Goal: Information Seeking & Learning: Check status

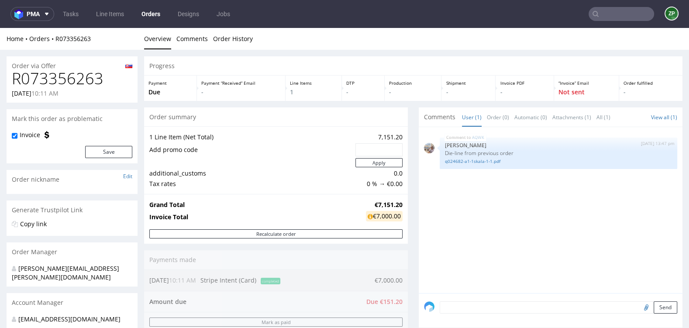
scroll to position [413, 0]
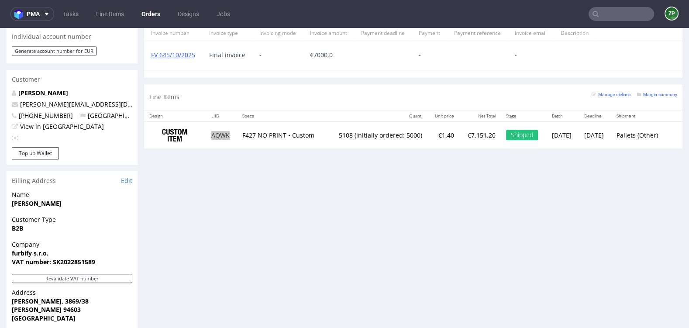
click at [614, 20] on input "text" at bounding box center [620, 14] width 65 height 14
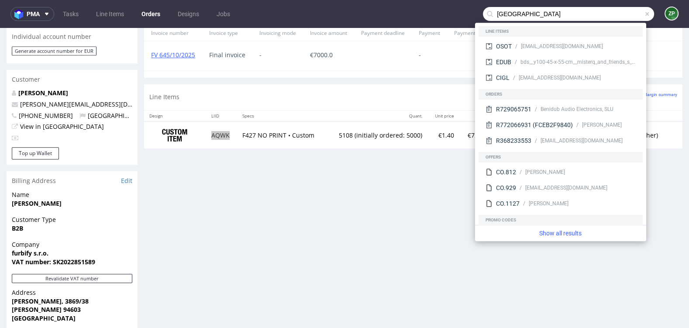
type input "dublin"
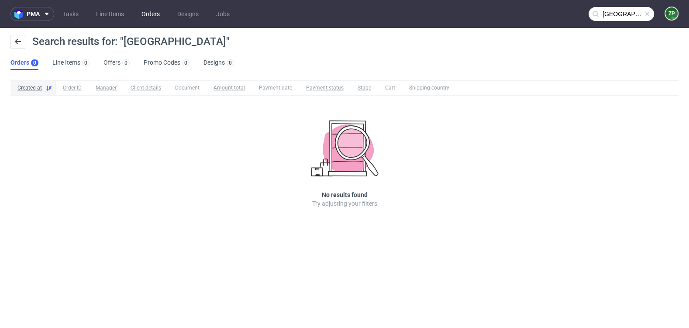
click at [157, 14] on link "Orders" at bounding box center [150, 14] width 29 height 14
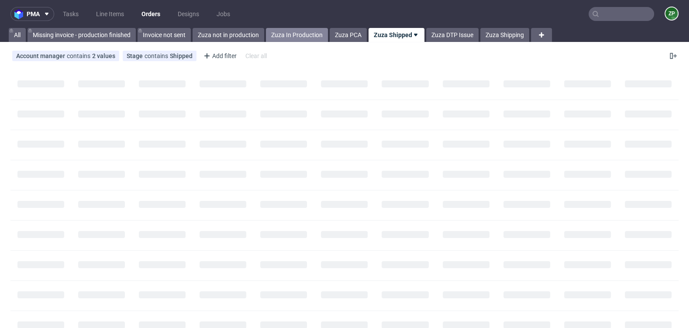
click at [303, 38] on link "Zuza In Production" at bounding box center [297, 35] width 62 height 14
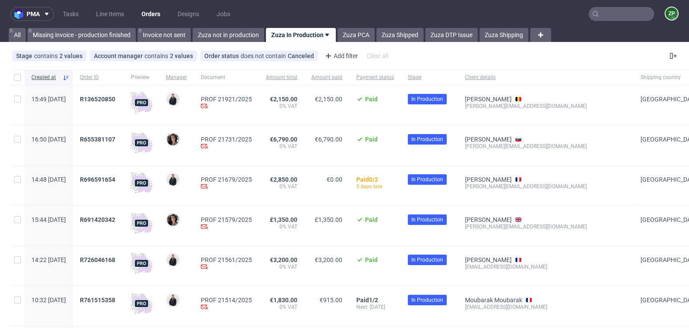
click at [609, 21] on nav "pma Tasks Line Items Orders Designs Jobs ZP" at bounding box center [344, 14] width 689 height 28
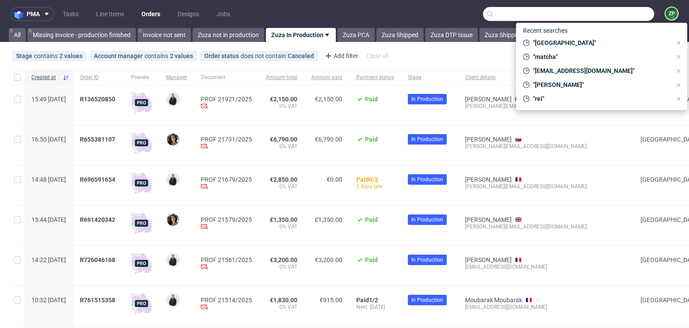
click at [609, 17] on input "text" at bounding box center [568, 14] width 171 height 14
paste input "felix.legoff@candeur.co"
type input "felix.legoff@candeur.co"
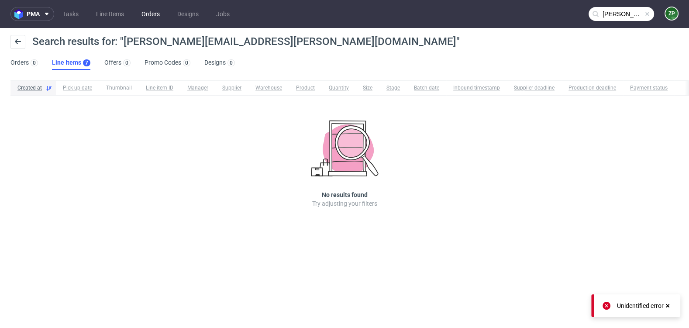
click at [157, 14] on link "Orders" at bounding box center [150, 14] width 29 height 14
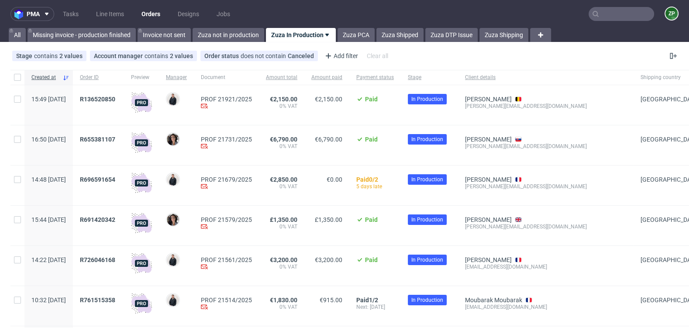
click at [602, 11] on input "text" at bounding box center [620, 14] width 65 height 14
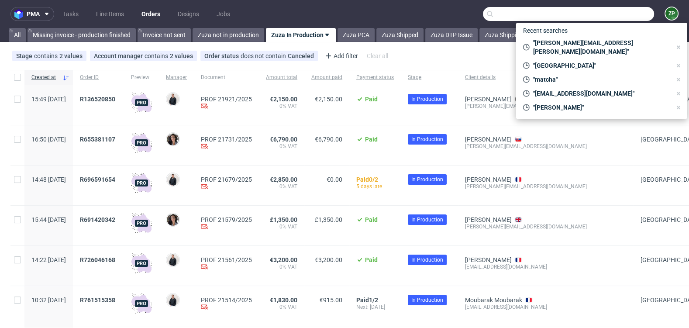
paste input "felix.legoff@candeur.co"
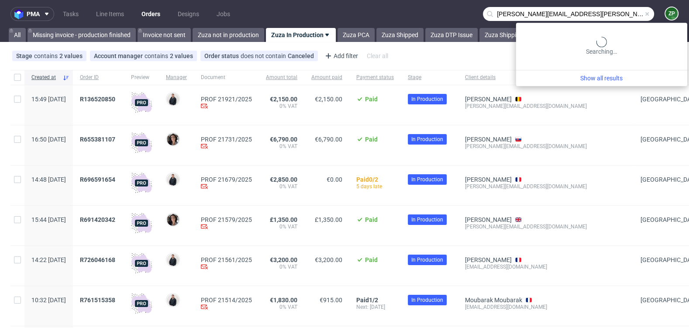
type input "felix.legoff@candeur.co"
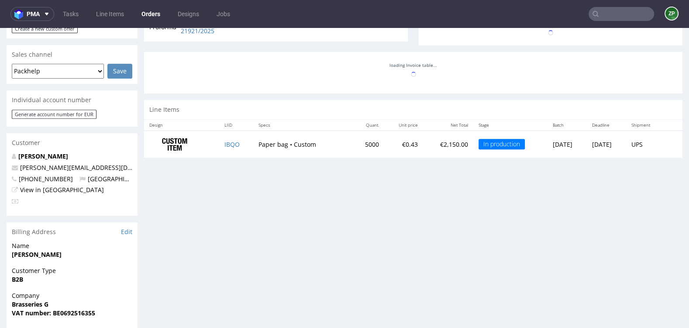
scroll to position [179, 0]
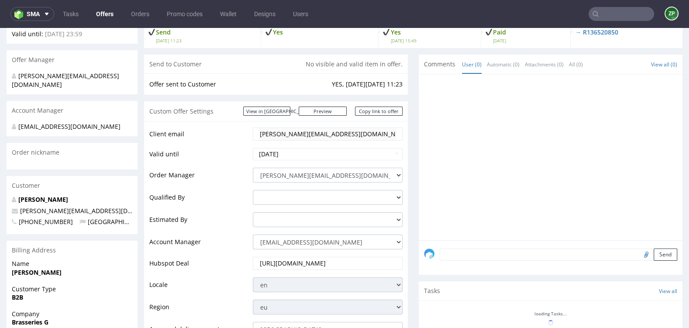
scroll to position [95, 0]
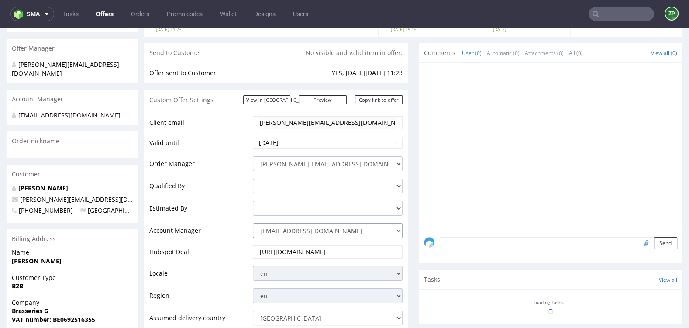
click at [284, 231] on select "zuzanna.pawlicka-sabak@packhelp.com adrian.margula@packhelp.com alex.lemee@pack…" at bounding box center [328, 230] width 150 height 15
select select "19218416"
click at [253, 223] on select "zuzanna.pawlicka-sabak@packhelp.com adrian.margula@packhelp.com alex.lemee@pack…" at bounding box center [328, 230] width 150 height 15
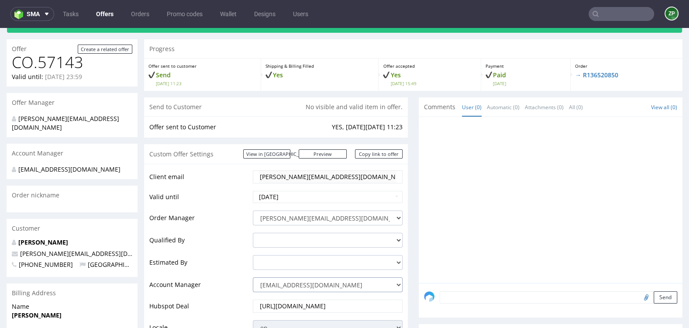
scroll to position [38, 0]
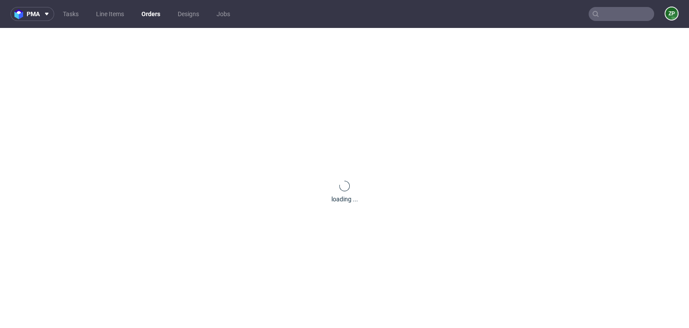
click at [151, 17] on link "Orders" at bounding box center [150, 14] width 29 height 14
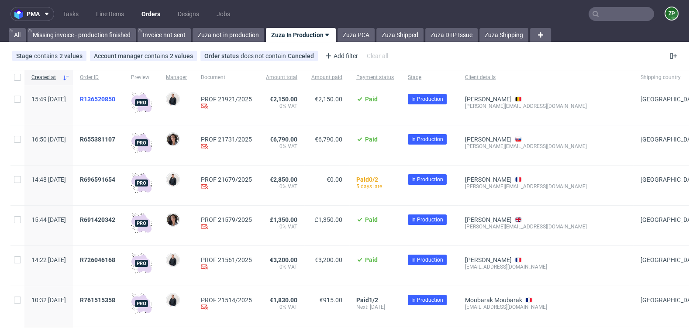
click at [115, 97] on span "R136520850" at bounding box center [97, 99] width 35 height 7
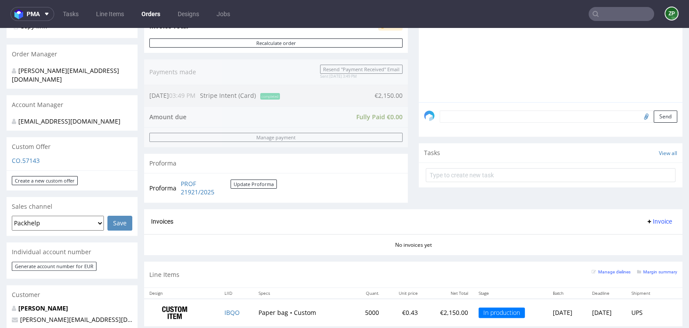
scroll to position [199, 0]
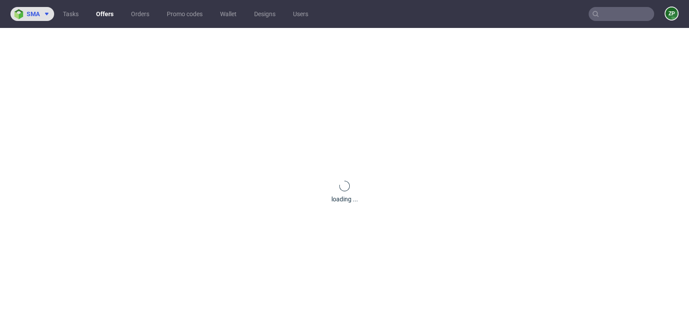
click at [29, 12] on span "sma" at bounding box center [33, 14] width 13 height 6
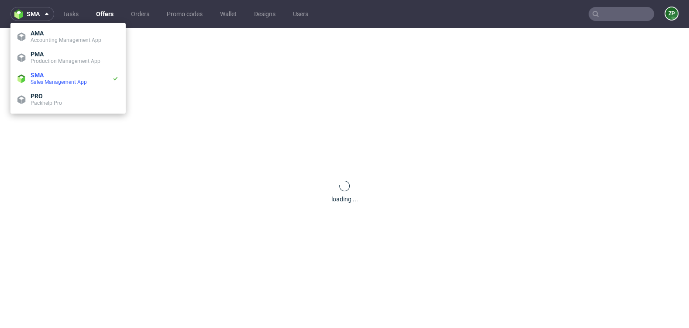
click at [177, 236] on div "loading ..." at bounding box center [344, 192] width 689 height 328
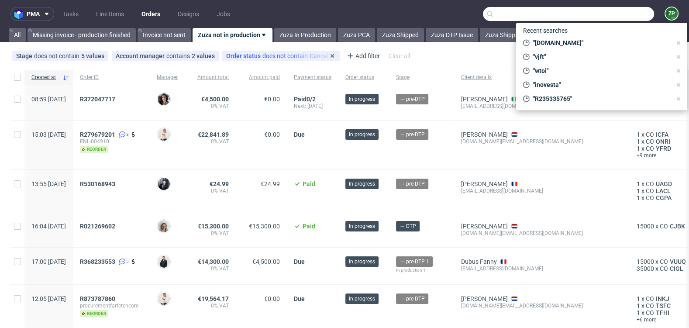
scroll to position [7, 0]
click at [233, 65] on div "Stage does not contain 5 values In production, Prod Issue, Production, +2 more …" at bounding box center [344, 55] width 689 height 21
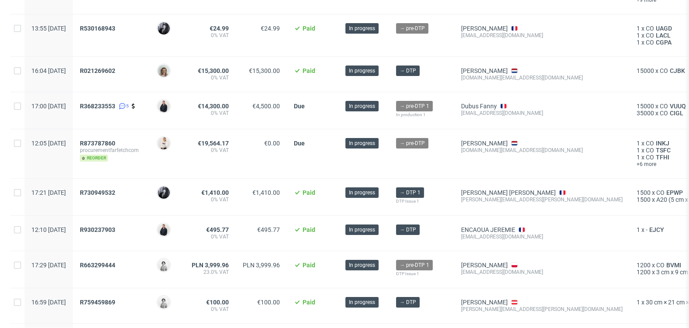
scroll to position [186, 0]
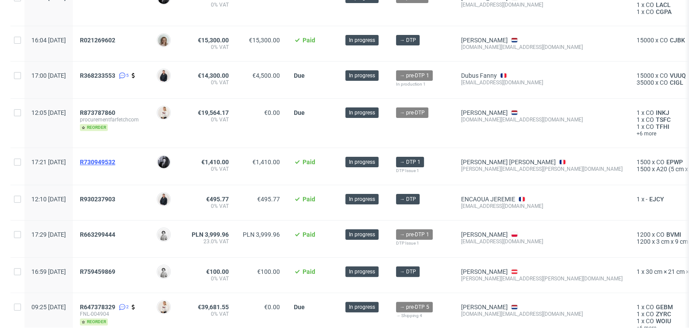
click at [115, 161] on span "R730949532" at bounding box center [97, 161] width 35 height 7
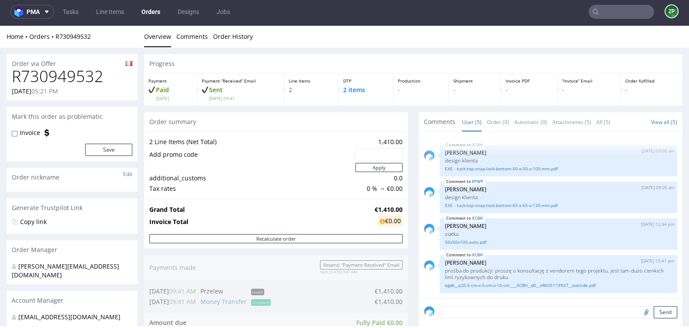
click at [144, 9] on link "Orders" at bounding box center [150, 12] width 29 height 14
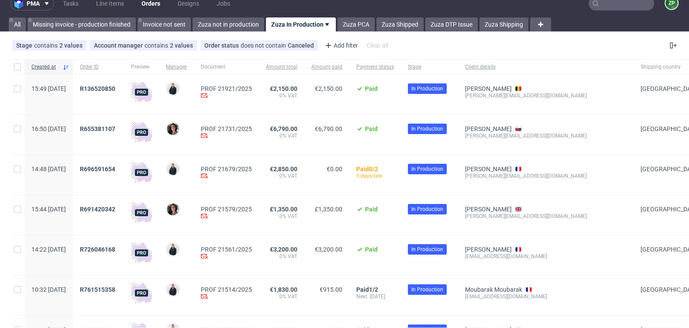
scroll to position [11, 0]
click at [115, 88] on span "R136520850" at bounding box center [97, 88] width 35 height 7
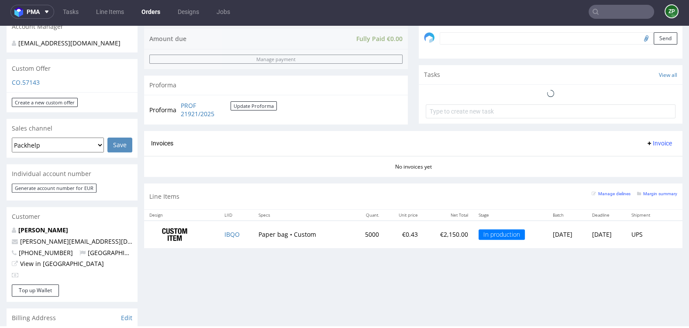
scroll to position [273, 0]
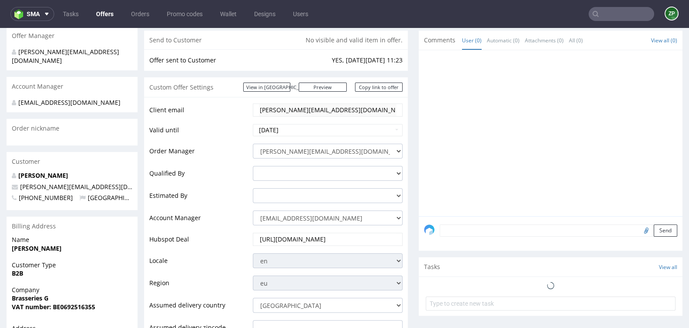
scroll to position [108, 0]
click at [285, 220] on select "zuzanna.pawlicka-sabak@packhelp.com adrian.margula@packhelp.com alex.lemee@pack…" at bounding box center [328, 217] width 150 height 15
select select "19218416"
click at [253, 210] on select "zuzanna.pawlicka-sabak@packhelp.com adrian.margula@packhelp.com alex.lemee@pack…" at bounding box center [328, 217] width 150 height 15
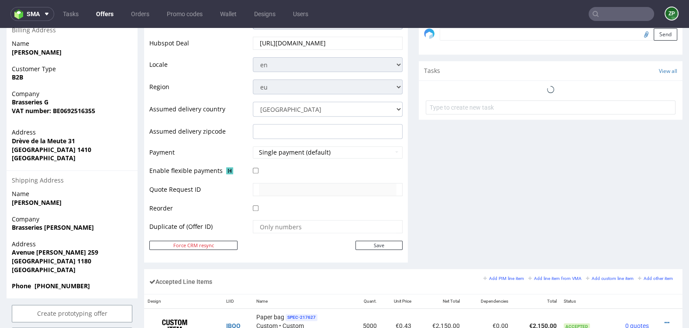
scroll to position [310, 0]
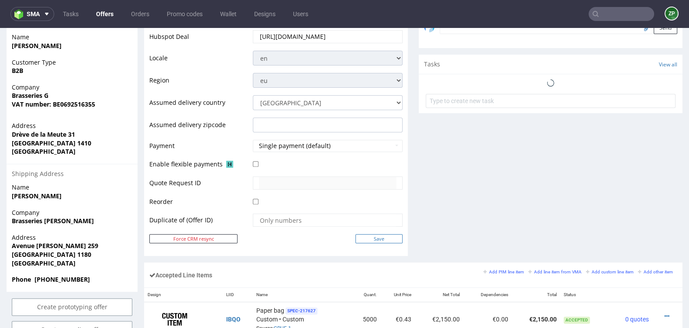
click at [371, 240] on input "Save" at bounding box center [378, 238] width 47 height 9
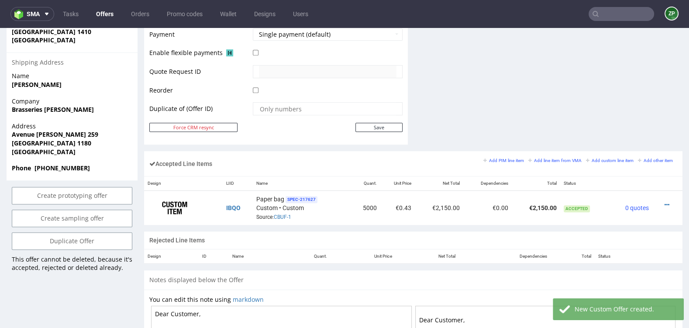
scroll to position [428, 0]
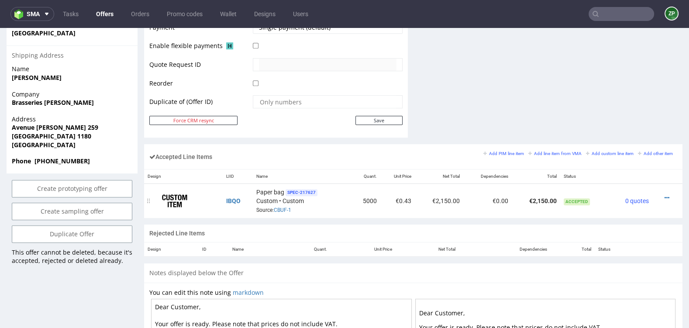
click at [237, 207] on td "IBQO" at bounding box center [238, 201] width 30 height 34
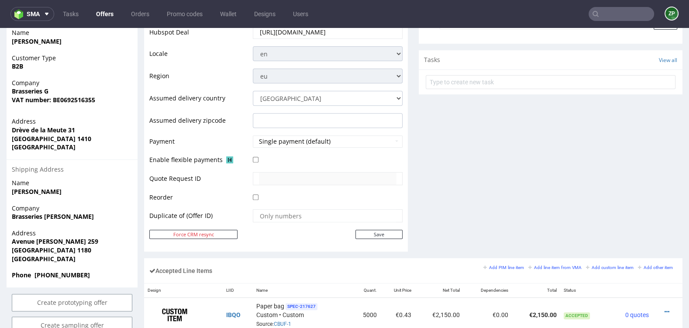
scroll to position [319, 0]
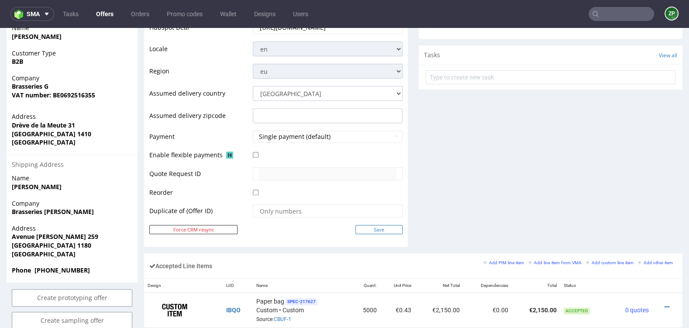
click at [365, 227] on input "Save" at bounding box center [378, 229] width 47 height 9
type input "In progress..."
click at [43, 17] on button "sma" at bounding box center [32, 14] width 44 height 14
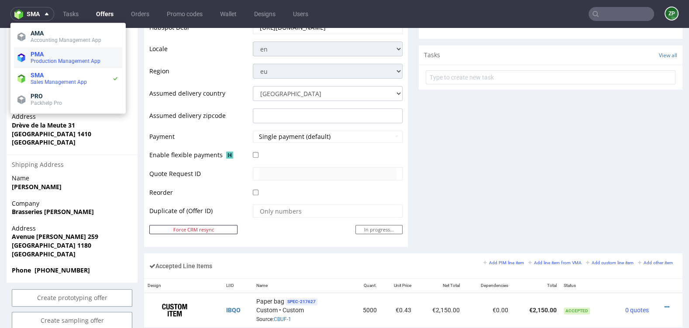
click at [55, 53] on span "PMA" at bounding box center [75, 54] width 88 height 7
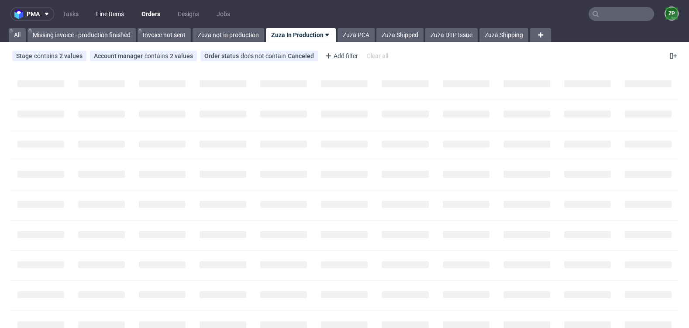
click at [107, 11] on link "Line Items" at bounding box center [110, 14] width 38 height 14
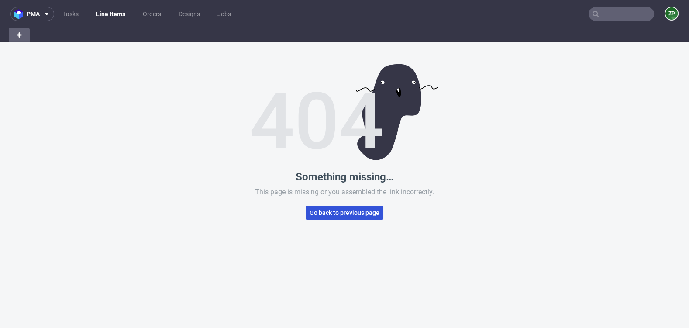
click at [317, 214] on span "Go back to previous page" at bounding box center [345, 213] width 70 height 6
click at [150, 12] on link "Orders" at bounding box center [150, 14] width 29 height 14
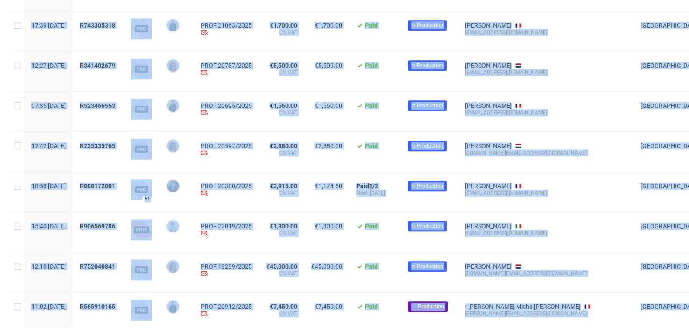
scroll to position [635, 0]
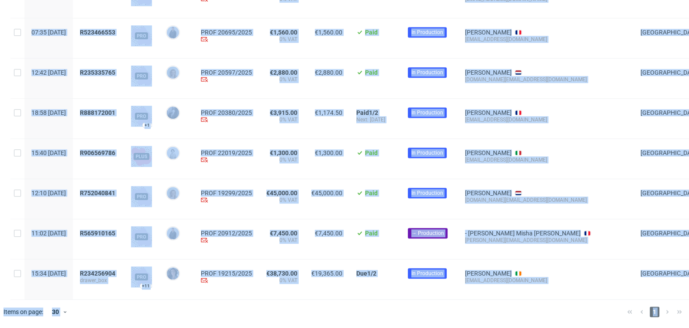
drag, startPoint x: 33, startPoint y: 65, endPoint x: 187, endPoint y: 348, distance: 322.1
click at [187, 327] on html "pma Tasks Line Items Orders Designs Jobs ZP All Missing invoice - production fi…" at bounding box center [344, 164] width 689 height 328
copy div "Lorem IP Dolorsi Ametcon Adipisci Elitse doeiu Tempor inci Utlabor etdolo Magna…"
click at [145, 308] on div at bounding box center [357, 311] width 526 height 24
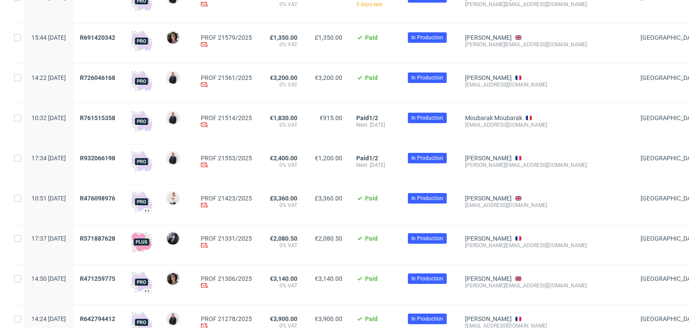
scroll to position [0, 0]
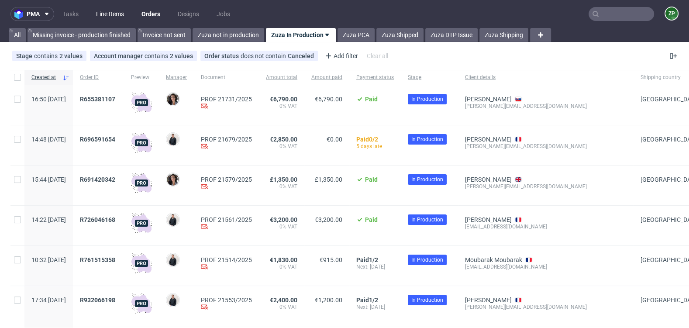
click at [117, 17] on link "Line Items" at bounding box center [110, 14] width 38 height 14
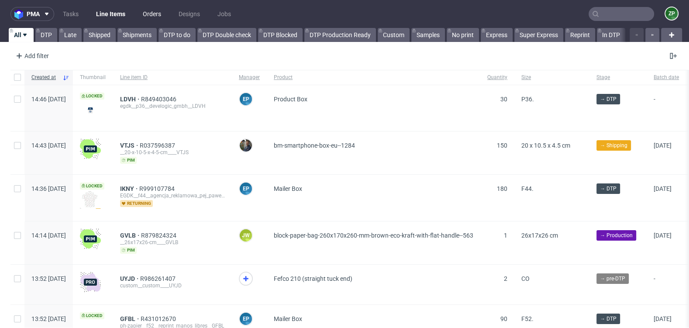
click at [149, 20] on link "Orders" at bounding box center [152, 14] width 29 height 14
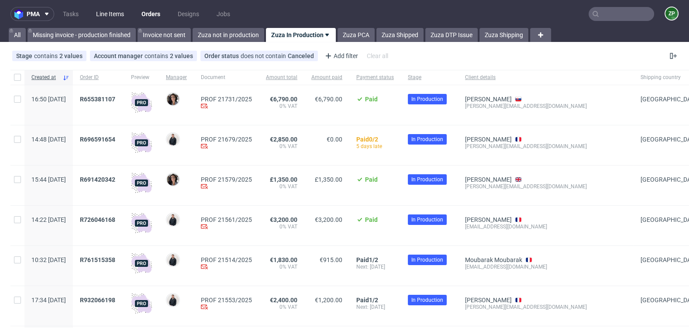
click at [120, 13] on link "Line Items" at bounding box center [110, 14] width 38 height 14
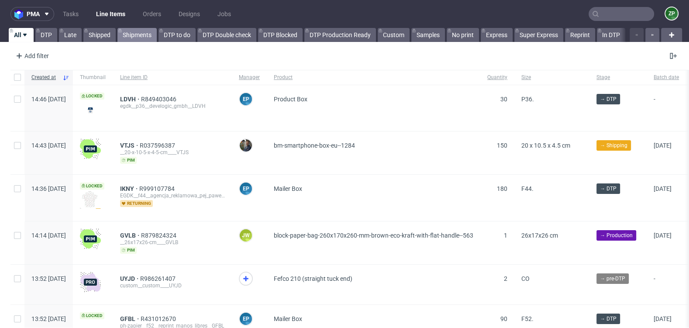
click at [140, 35] on link "Shipments" at bounding box center [136, 35] width 39 height 14
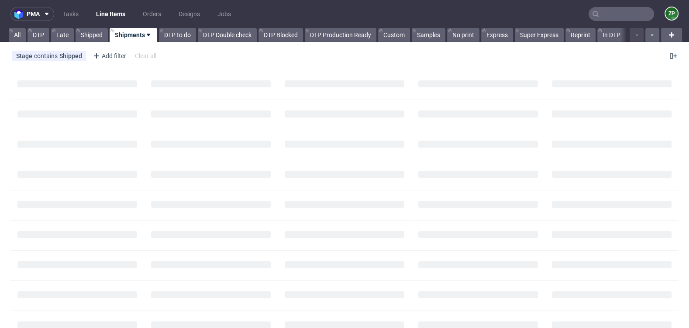
click at [116, 17] on link "Line Items" at bounding box center [111, 14] width 40 height 14
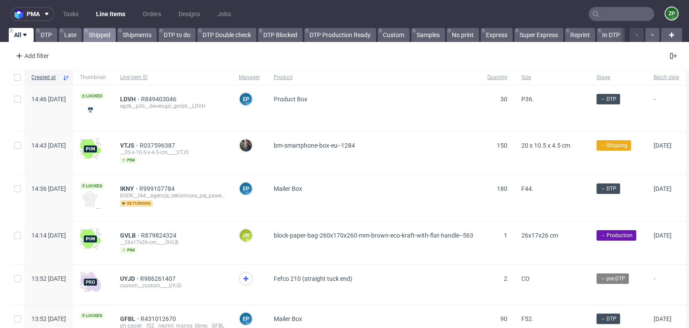
click at [107, 31] on link "Shipped" at bounding box center [99, 35] width 32 height 14
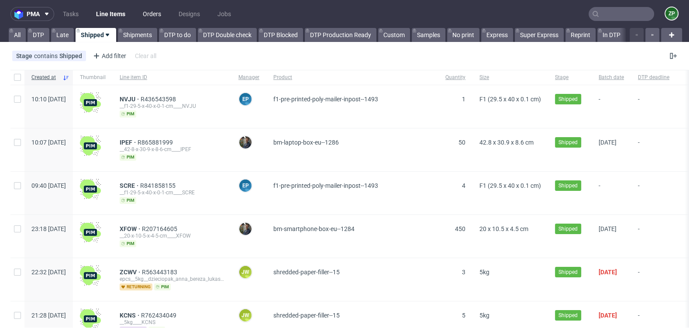
click at [151, 13] on link "Orders" at bounding box center [152, 14] width 29 height 14
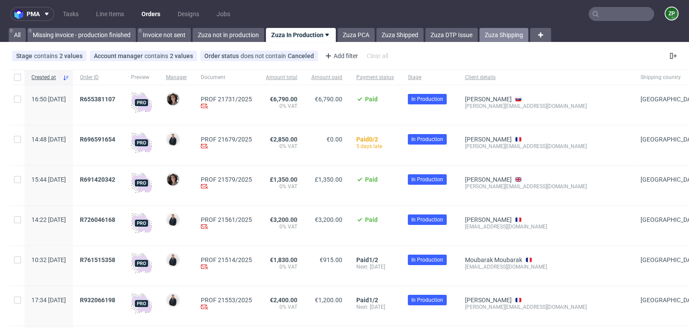
click at [509, 32] on link "Zuza Shipping" at bounding box center [503, 35] width 49 height 14
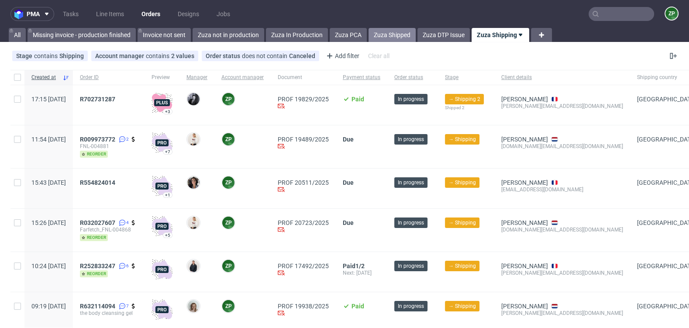
click at [406, 34] on link "Zuza Shipped" at bounding box center [391, 35] width 47 height 14
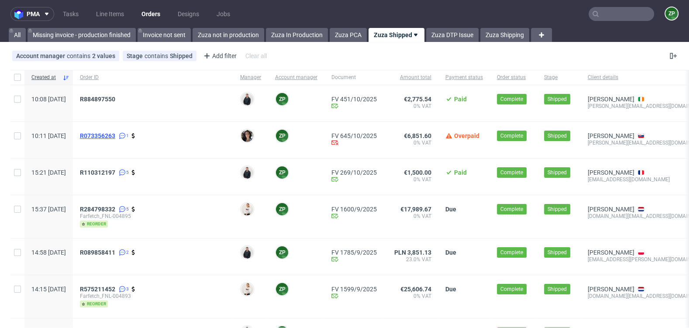
click at [115, 138] on span "R073356263" at bounding box center [97, 135] width 35 height 7
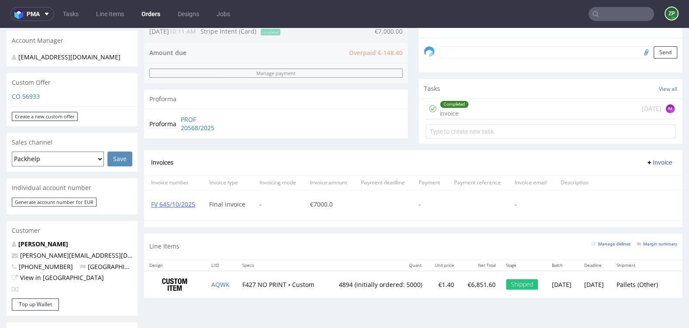
scroll to position [262, 0]
click at [326, 283] on td "4894 (initially ordered: 5000)" at bounding box center [376, 284] width 101 height 28
copy td "4894 (initially ordered: 5000)"
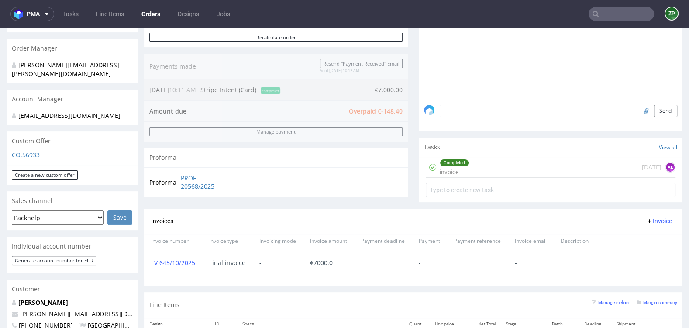
scroll to position [203, 0]
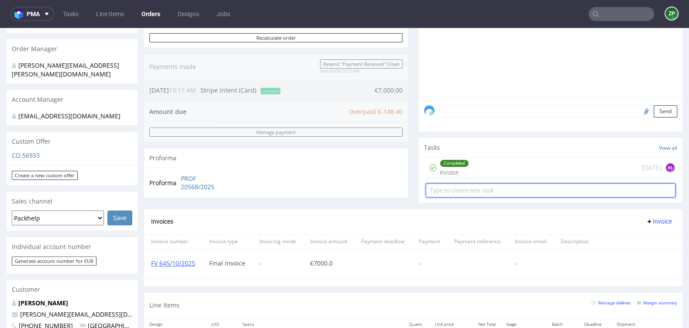
click at [461, 185] on input "text" at bounding box center [551, 190] width 250 height 14
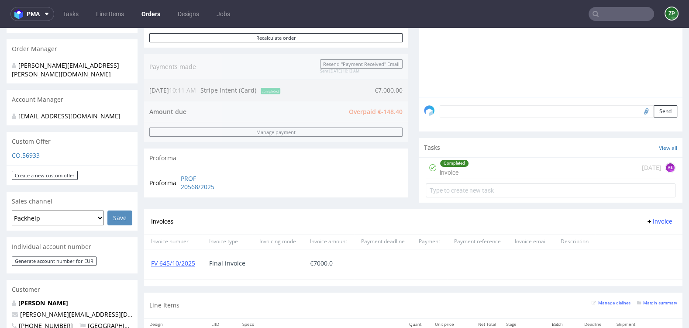
click at [468, 171] on div "Completed invoice today AŁ" at bounding box center [551, 168] width 250 height 21
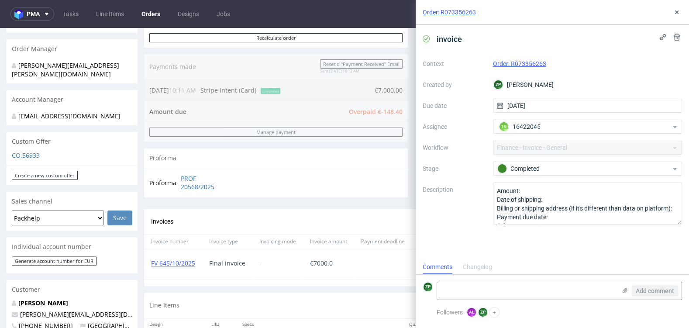
scroll to position [7, 0]
click at [345, 182] on div "Proforma PROF 20568/2025" at bounding box center [276, 183] width 264 height 30
click at [677, 11] on use at bounding box center [676, 11] width 3 height 3
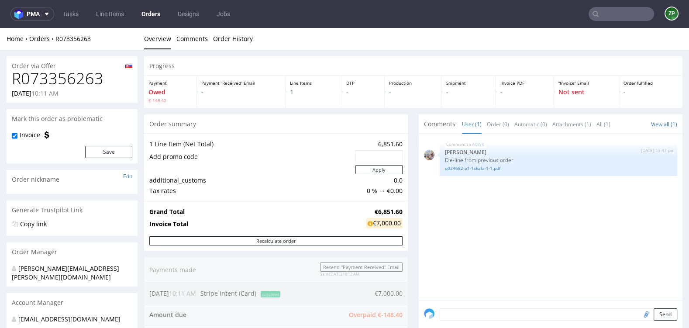
click at [159, 12] on link "Orders" at bounding box center [150, 14] width 29 height 14
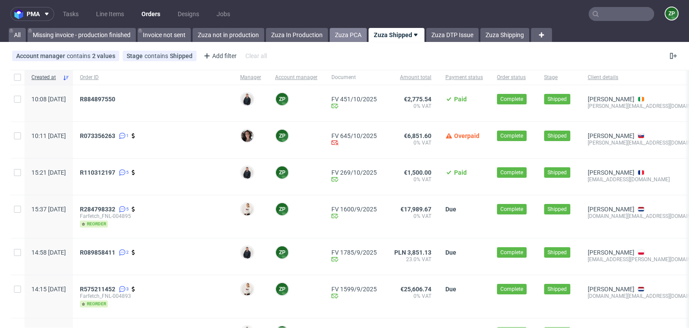
click at [341, 32] on link "Zuza PCA" at bounding box center [348, 35] width 37 height 14
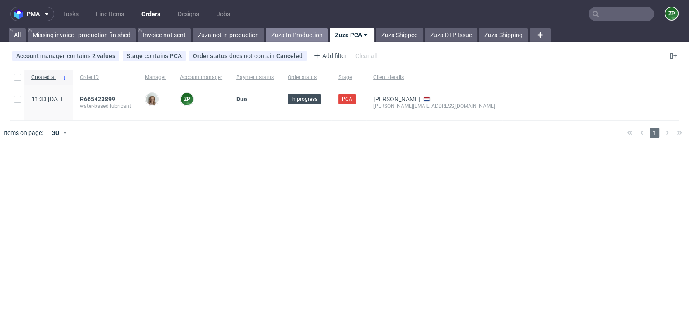
click at [316, 36] on link "Zuza In Production" at bounding box center [297, 35] width 62 height 14
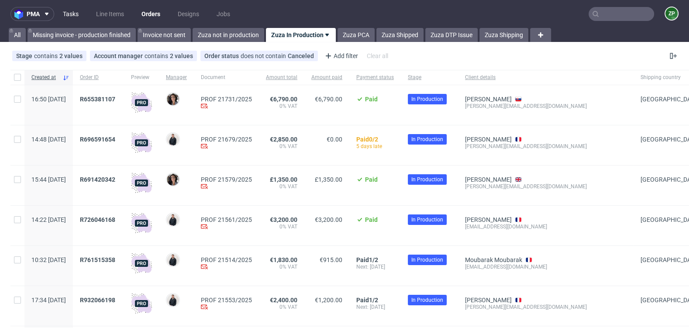
click at [72, 11] on link "Tasks" at bounding box center [71, 14] width 26 height 14
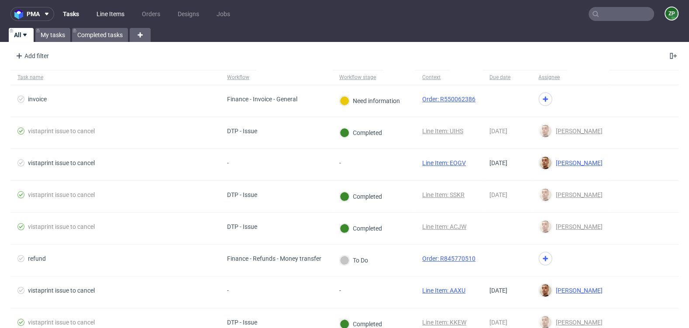
click at [111, 14] on link "Line Items" at bounding box center [110, 14] width 38 height 14
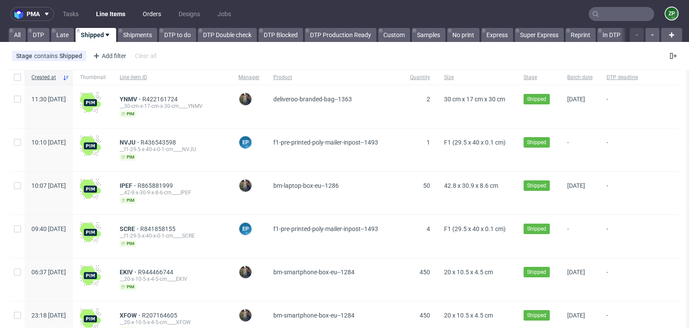
click at [156, 17] on link "Orders" at bounding box center [152, 14] width 29 height 14
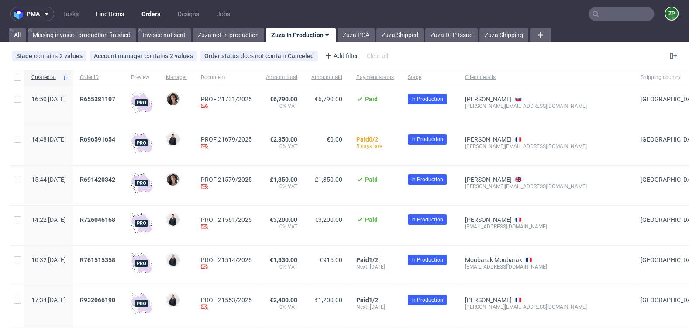
click at [110, 14] on link "Line Items" at bounding box center [110, 14] width 38 height 14
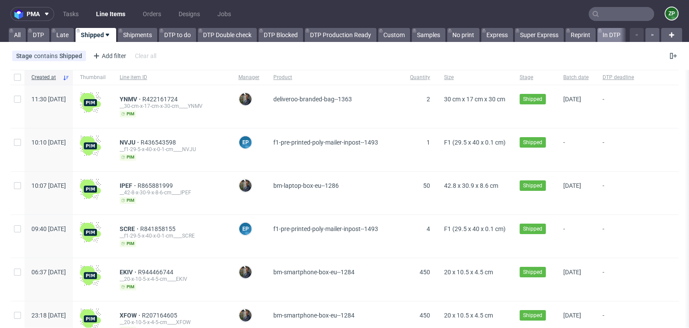
click at [609, 34] on link "In DTP" at bounding box center [611, 35] width 28 height 14
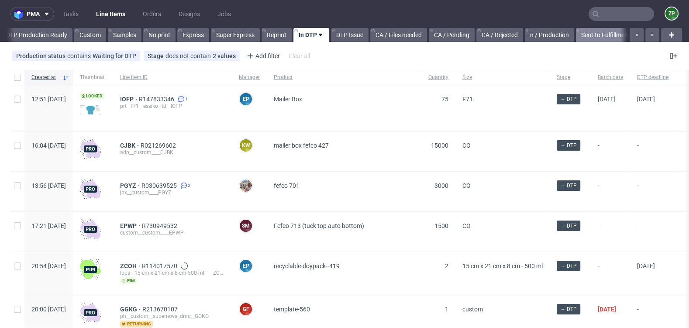
scroll to position [0, 296]
click at [599, 31] on link "Sent to Fulfillment" at bounding box center [604, 35] width 59 height 14
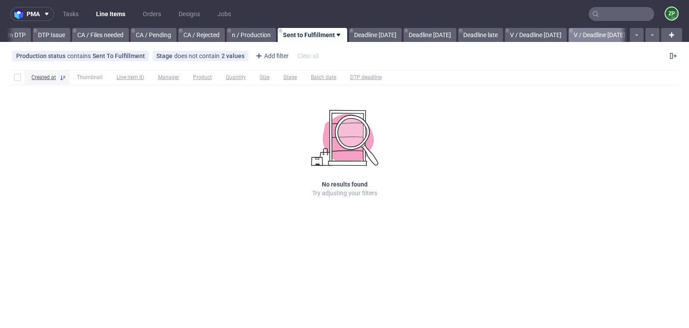
click at [612, 32] on link "V / Deadline today" at bounding box center [599, 35] width 62 height 14
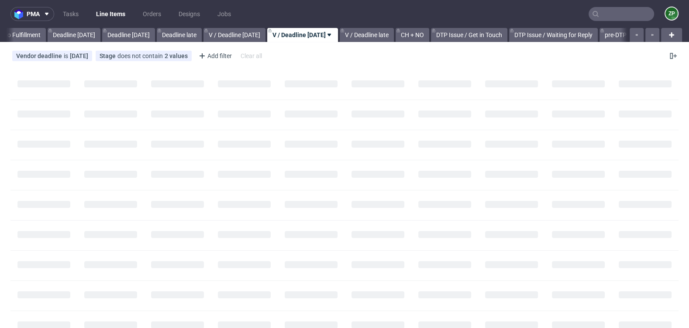
scroll to position [0, 888]
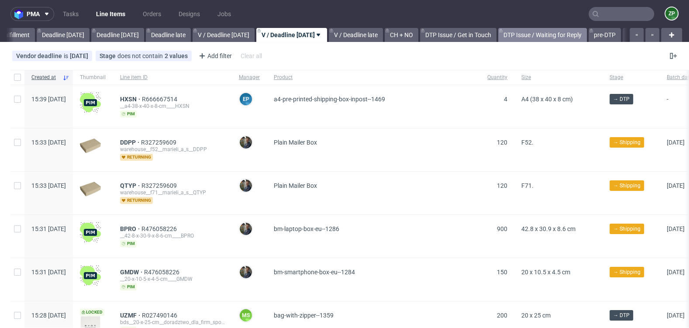
click at [587, 28] on link "DTP Issue / Waiting for Reply" at bounding box center [542, 35] width 89 height 14
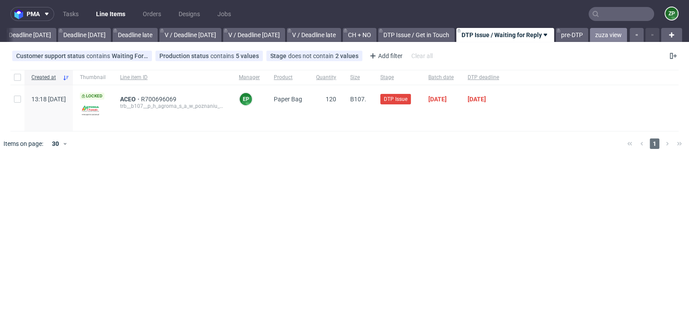
click at [601, 37] on link "zuza view" at bounding box center [608, 35] width 37 height 14
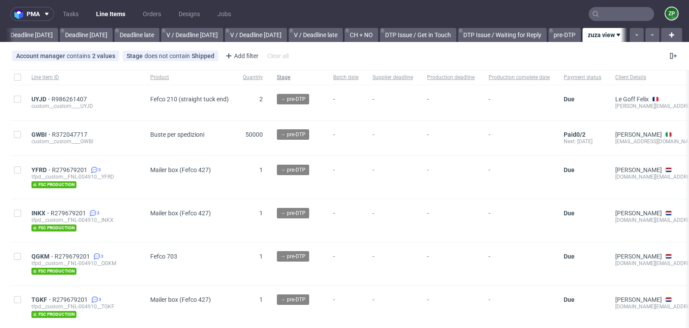
click at [286, 76] on span "Stage" at bounding box center [298, 77] width 42 height 7
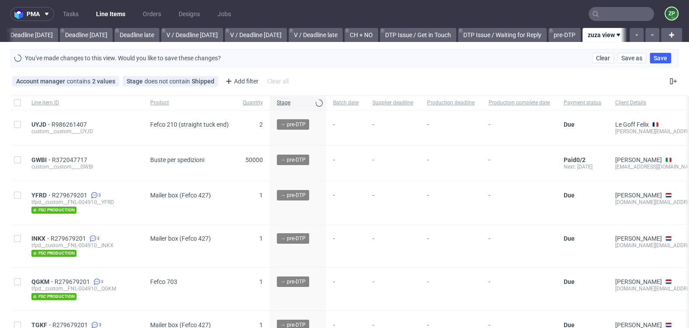
scroll to position [0, 952]
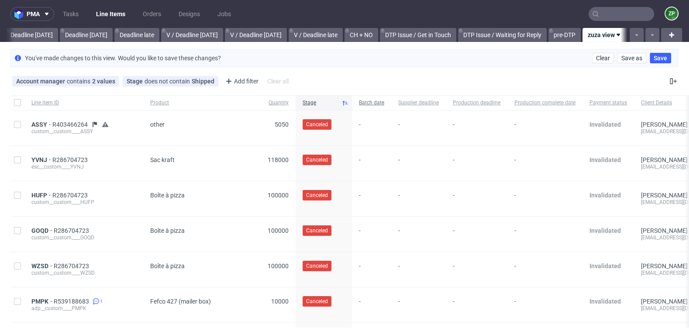
click at [367, 100] on span "Batch date" at bounding box center [371, 102] width 25 height 7
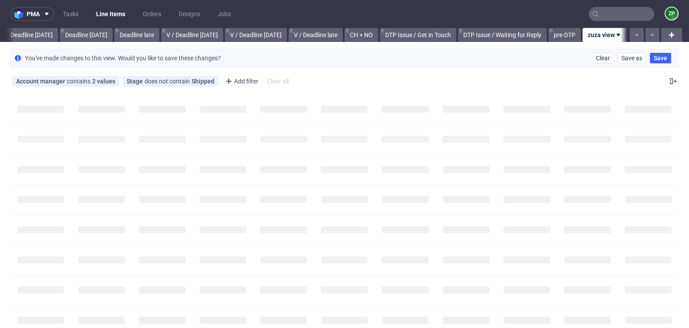
scroll to position [0, 952]
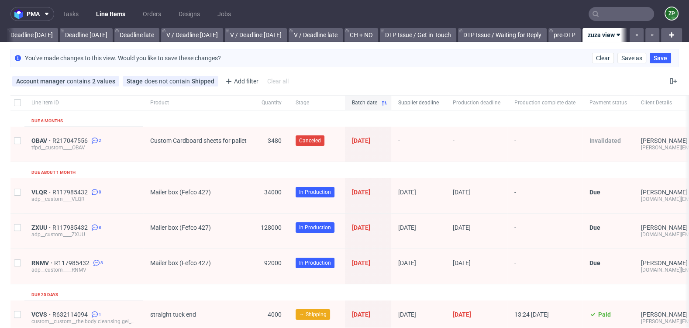
click at [406, 99] on span "Supplier deadline" at bounding box center [418, 102] width 41 height 7
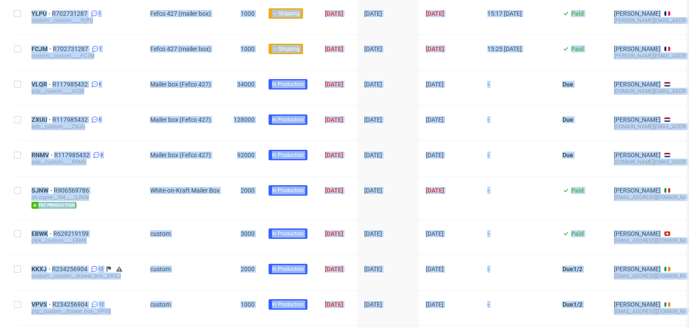
scroll to position [235, 0]
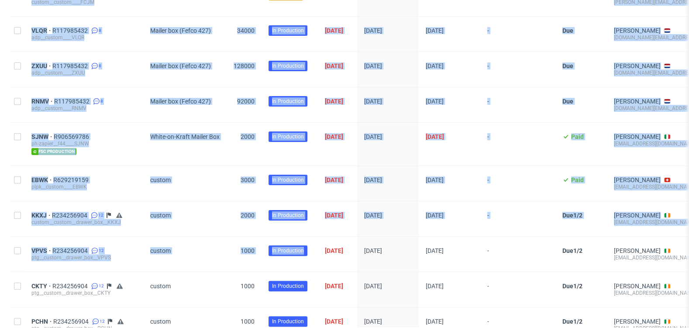
drag, startPoint x: 32, startPoint y: 113, endPoint x: 344, endPoint y: 240, distance: 337.0
copy div "JQPY R252833247 1 custom__custom____JQPY Sac kraft 49500 → Shipping 23/09/2025 …"
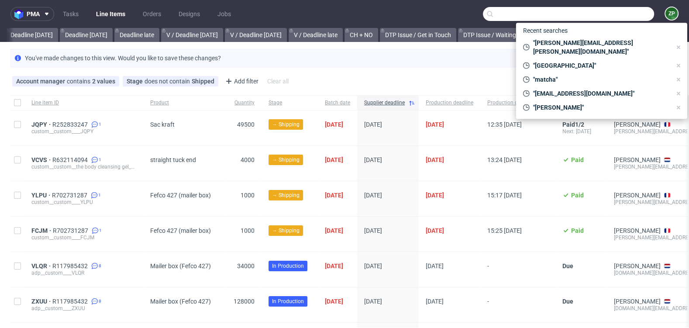
click at [604, 16] on input "text" at bounding box center [568, 14] width 171 height 14
paste input "R252833247"
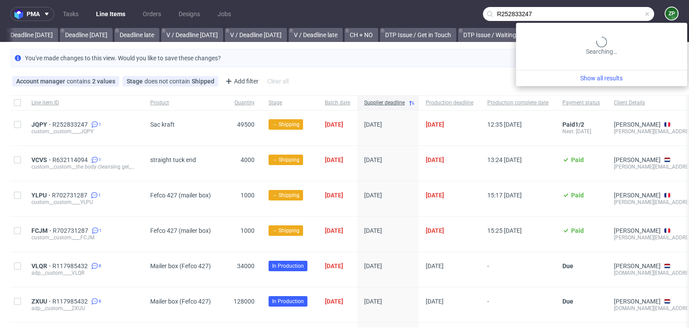
type input "R252833247"
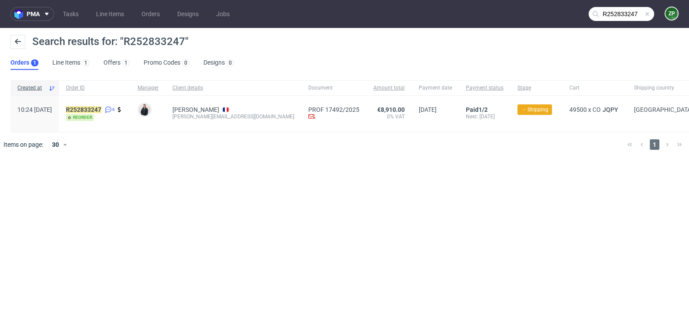
click at [105, 105] on div "R252833247 6 reorder" at bounding box center [95, 114] width 72 height 36
click at [101, 107] on mark "R252833247" at bounding box center [83, 109] width 35 height 7
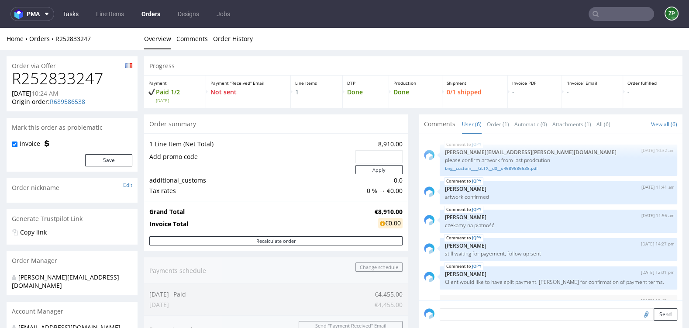
scroll to position [23, 0]
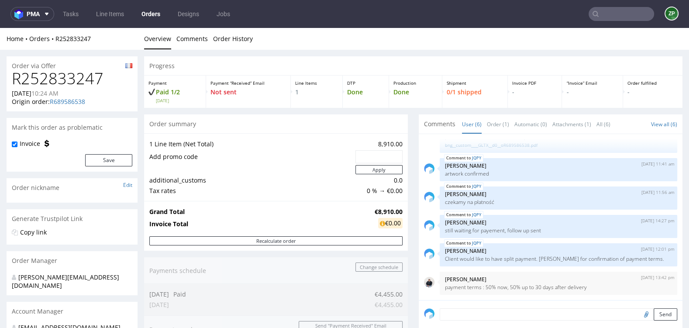
click at [152, 15] on link "Orders" at bounding box center [150, 14] width 29 height 14
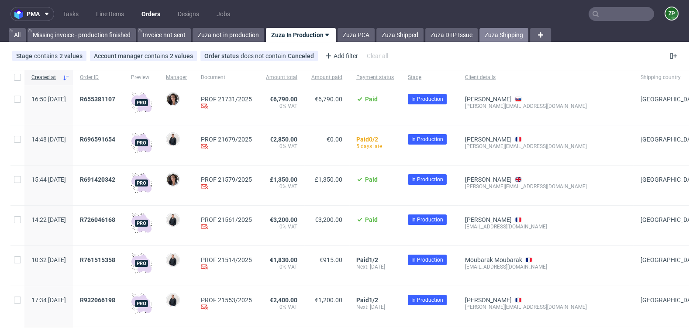
click at [513, 29] on link "Zuza Shipping" at bounding box center [503, 35] width 49 height 14
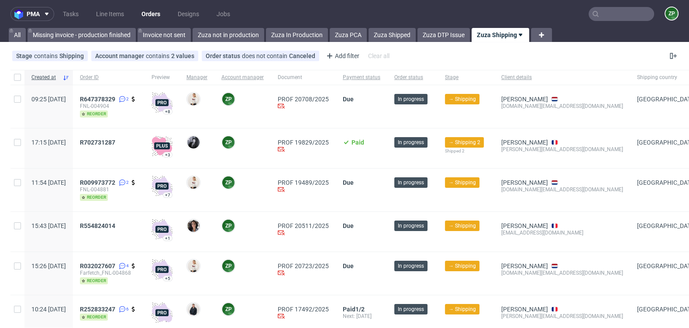
click at [149, 12] on link "Orders" at bounding box center [150, 14] width 29 height 14
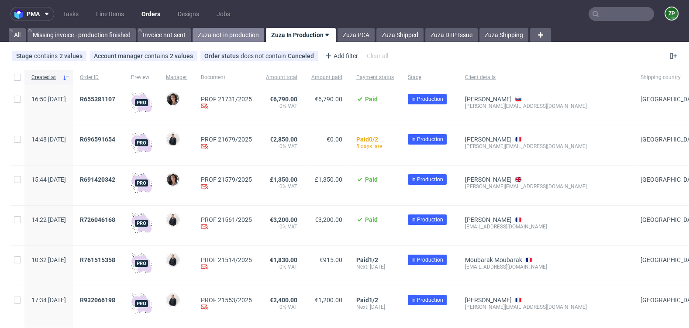
click at [216, 32] on link "Zuza not in production" at bounding box center [229, 35] width 72 height 14
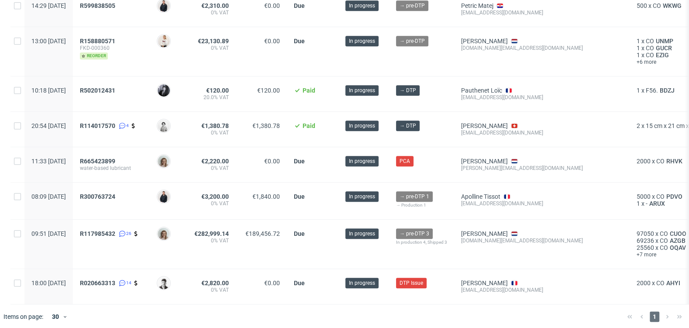
scroll to position [557, 0]
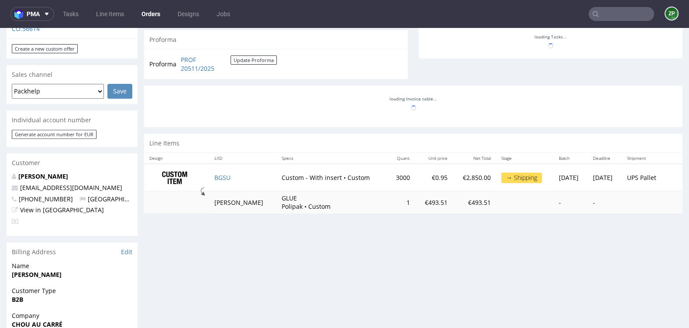
scroll to position [338, 0]
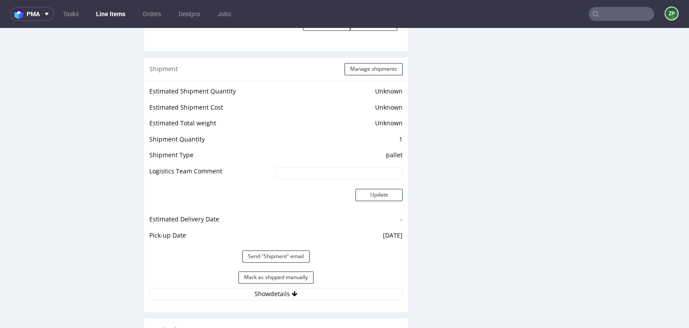
scroll to position [1269, 0]
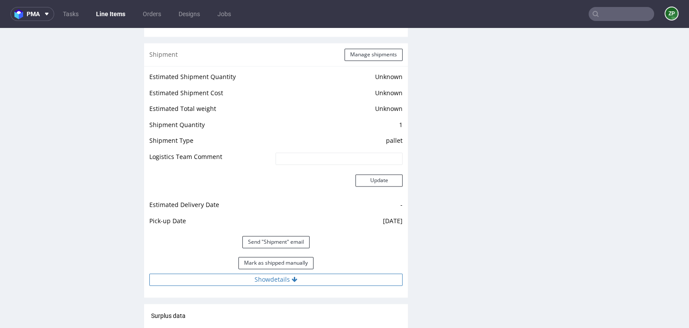
click at [312, 273] on button "Show details" at bounding box center [275, 279] width 253 height 12
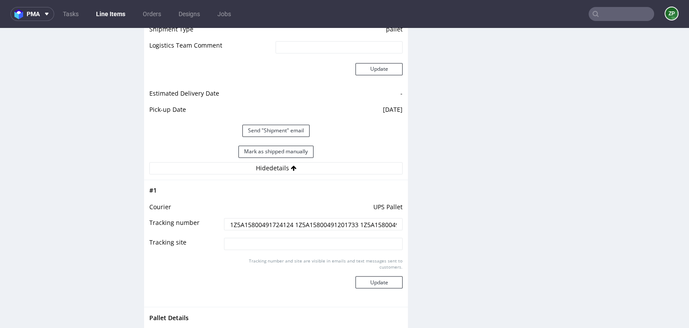
click at [277, 218] on input "1Z5A15800491724124 1Z5A15800491201733 1Z5A15800491272943 1Z5A15800490864118" at bounding box center [313, 224] width 179 height 12
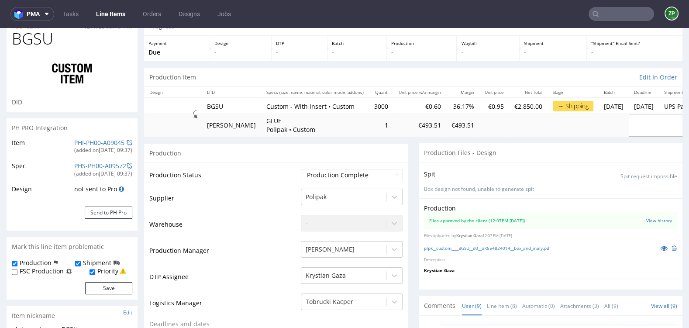
scroll to position [0, 0]
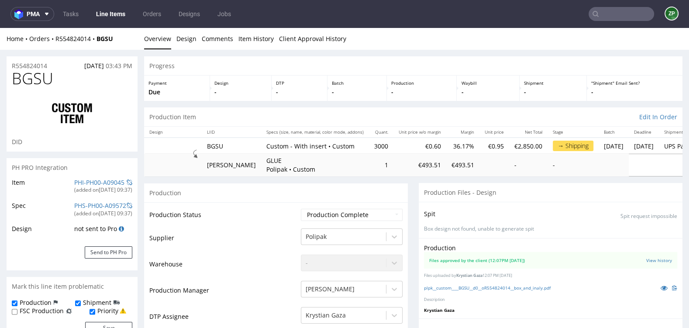
click at [12, 70] on span "BGSU" at bounding box center [32, 78] width 41 height 17
click at [614, 13] on input "text" at bounding box center [620, 14] width 65 height 14
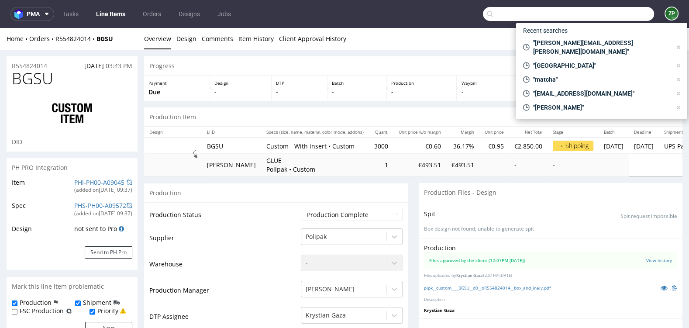
paste input "R073356263"
type input "R073356263"
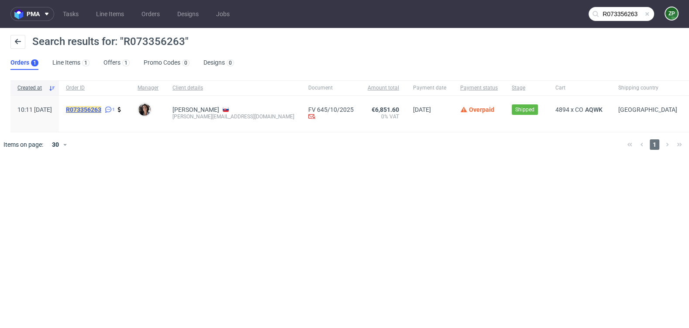
click at [101, 110] on mark "R073356263" at bounding box center [83, 109] width 35 height 7
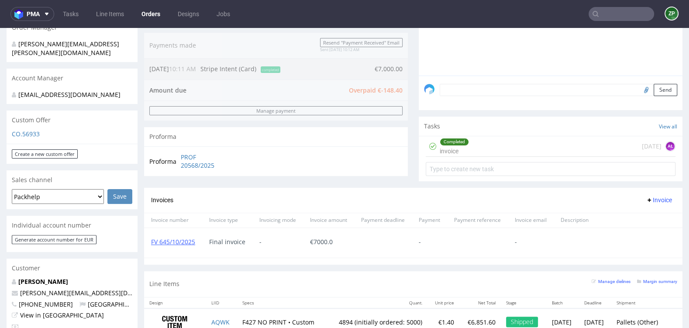
scroll to position [224, 0]
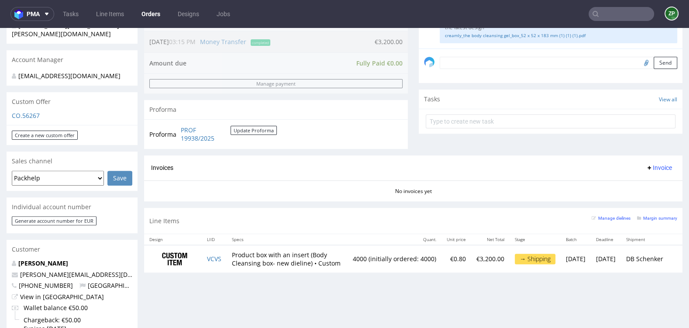
scroll to position [290, 0]
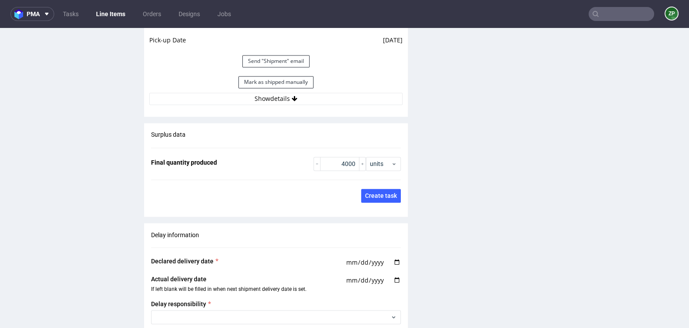
scroll to position [1345, 0]
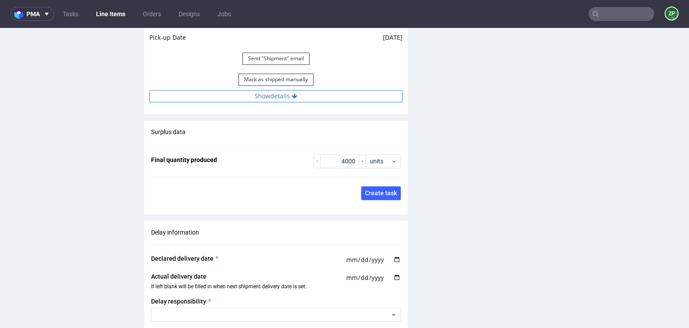
click at [283, 90] on button "Show details" at bounding box center [275, 96] width 253 height 12
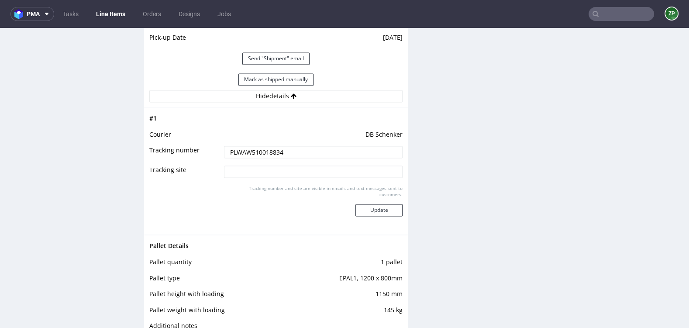
click at [272, 146] on input "PLWAW510018834" at bounding box center [313, 152] width 179 height 12
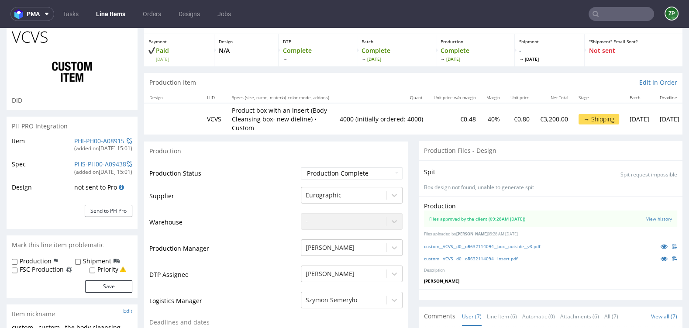
scroll to position [0, 0]
